Goal: Task Accomplishment & Management: Manage account settings

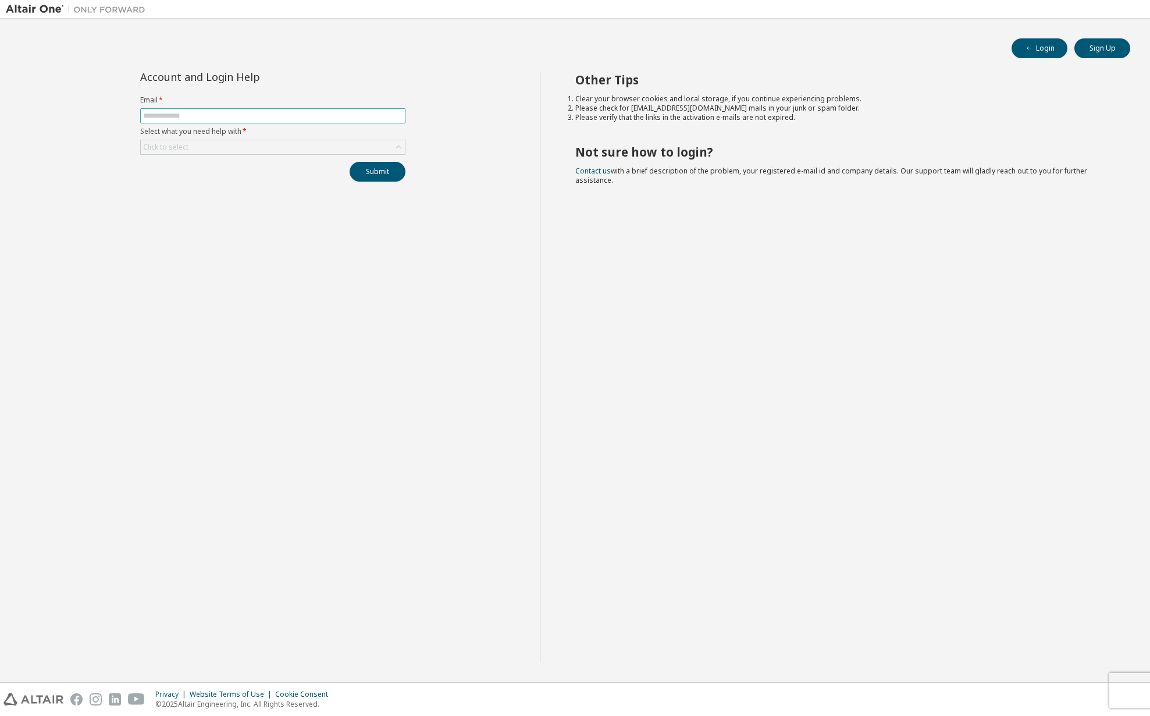
click at [241, 117] on input "text" at bounding box center [272, 115] width 259 height 9
type input "**********"
click at [289, 136] on label "Select what you need help with *" at bounding box center [272, 131] width 265 height 9
click at [290, 140] on div "Click to select" at bounding box center [273, 147] width 264 height 14
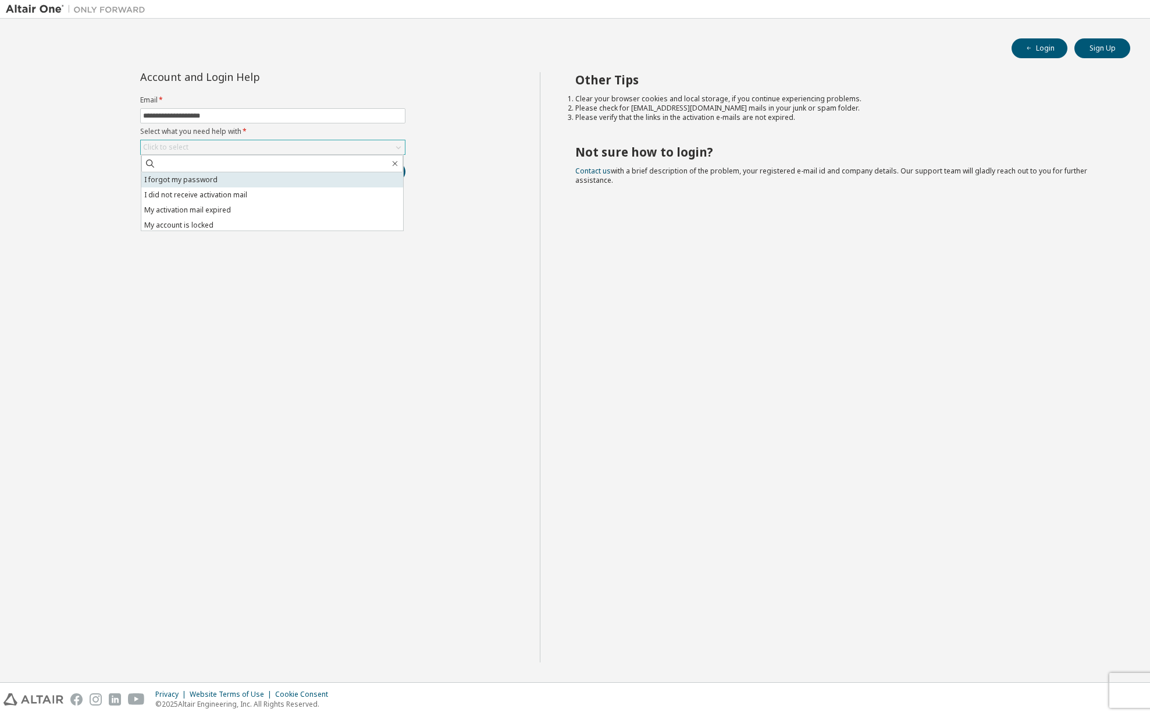
click at [232, 176] on li "I forgot my password" at bounding box center [272, 179] width 262 height 15
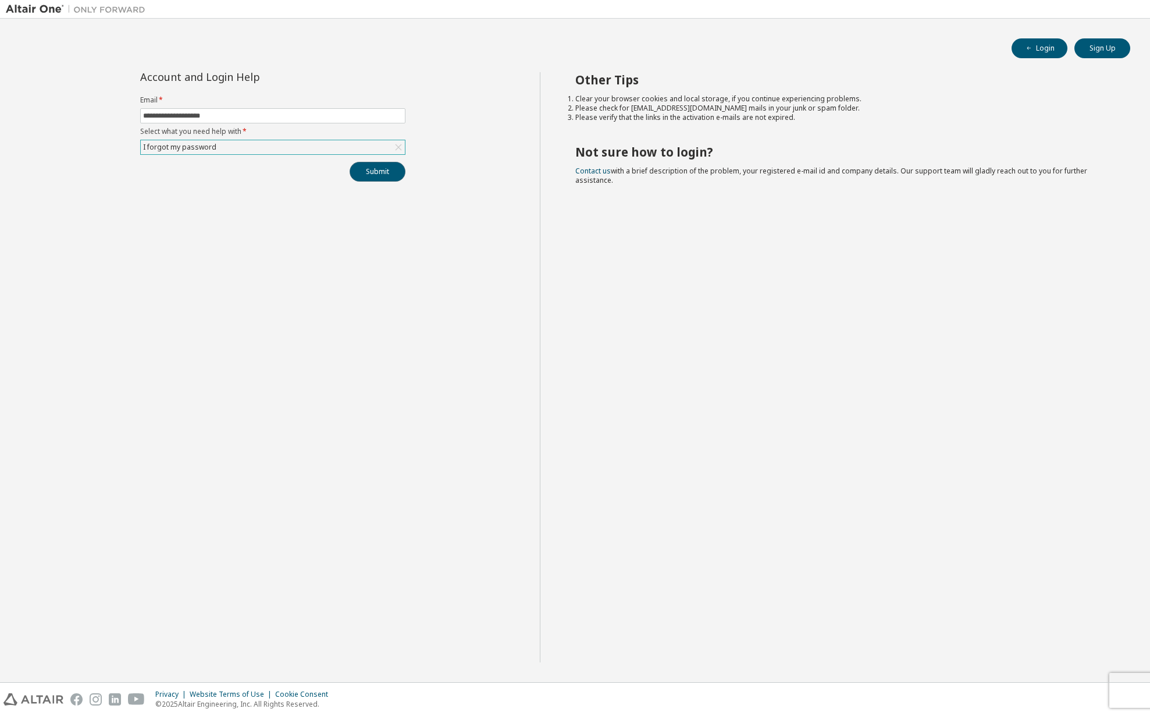
drag, startPoint x: 379, startPoint y: 166, endPoint x: 230, endPoint y: 147, distance: 149.7
click at [231, 146] on div "**********" at bounding box center [272, 126] width 279 height 109
drag, startPoint x: 232, startPoint y: 145, endPoint x: 246, endPoint y: 153, distance: 15.9
click at [232, 145] on div "I forgot my password" at bounding box center [273, 147] width 264 height 14
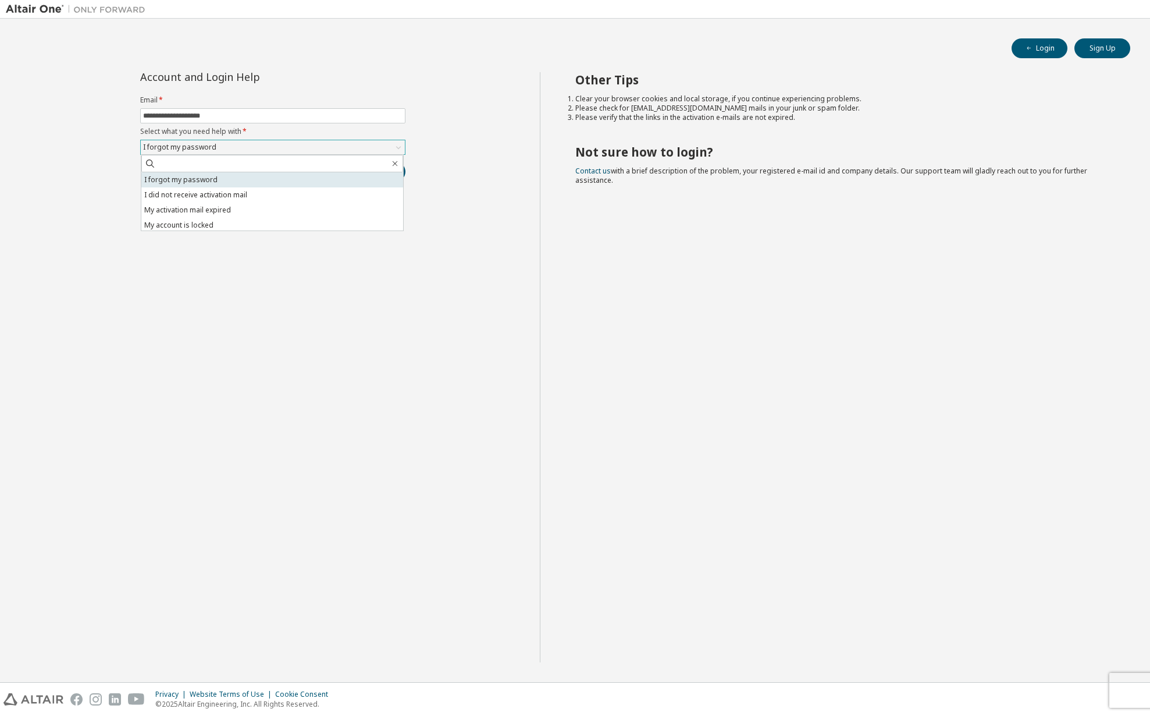
click at [215, 176] on li "I forgot my password" at bounding box center [272, 179] width 262 height 15
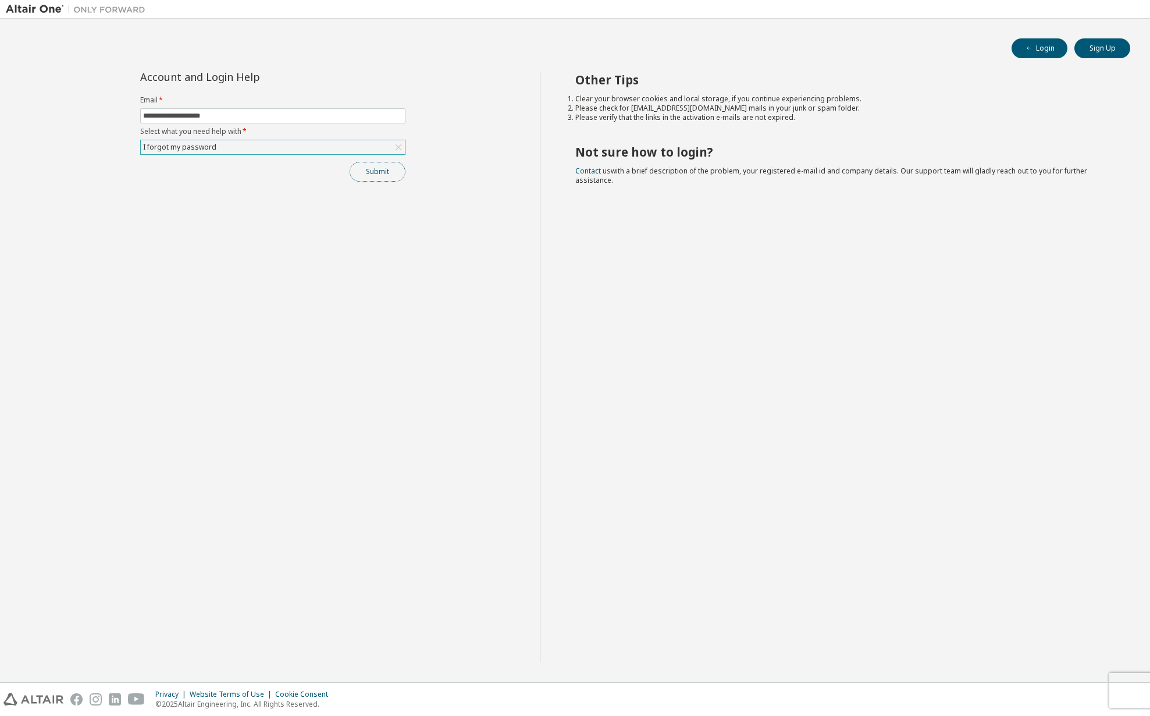
click at [371, 176] on button "Submit" at bounding box center [378, 172] width 56 height 20
click at [1044, 46] on button "Login" at bounding box center [1040, 48] width 56 height 20
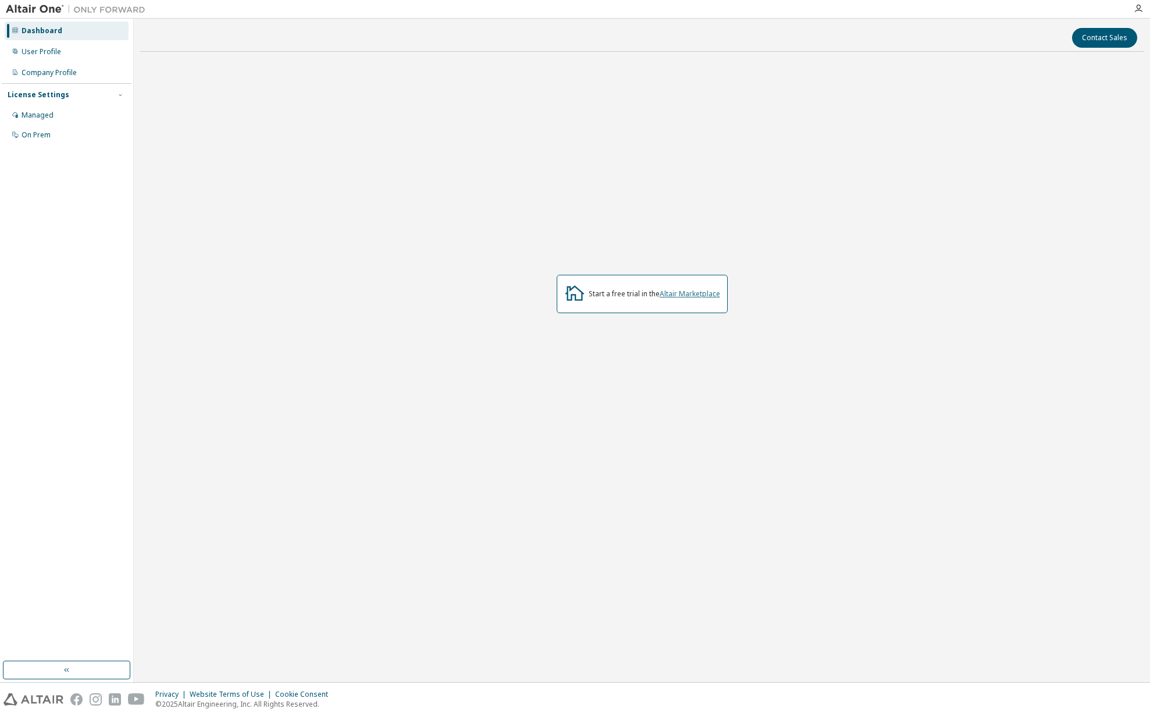
click at [694, 298] on link "Altair Marketplace" at bounding box center [690, 294] width 61 height 10
